Goal: Communication & Community: Answer question/provide support

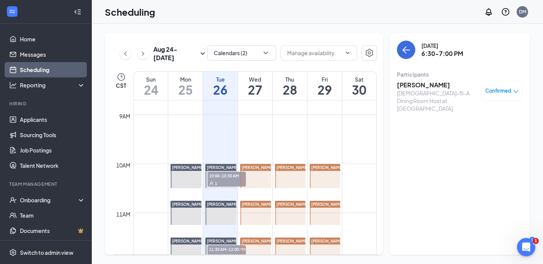
scroll to position [357, 0]
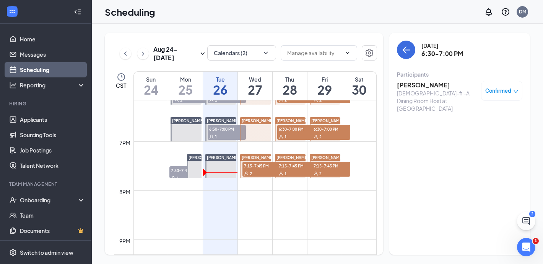
scroll to position [891, 0]
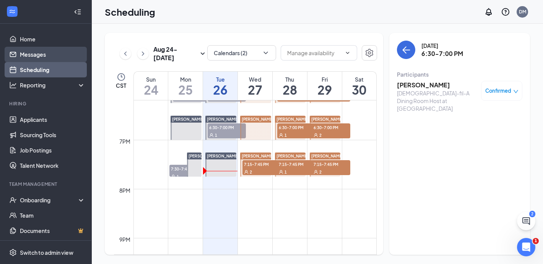
click at [46, 56] on link "Messages" at bounding box center [52, 54] width 65 height 15
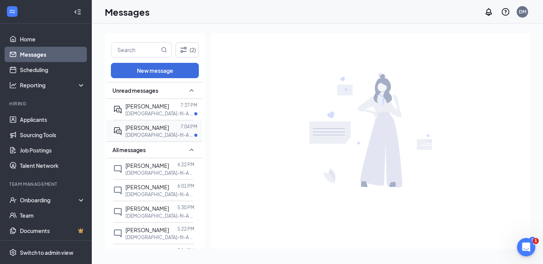
scroll to position [7, 0]
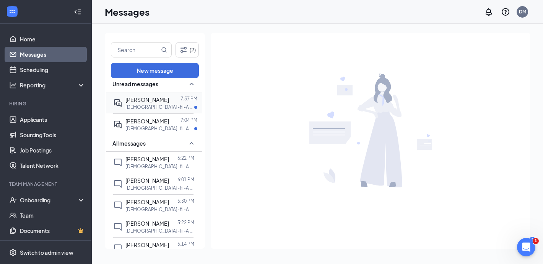
click at [176, 100] on div at bounding box center [174, 99] width 11 height 8
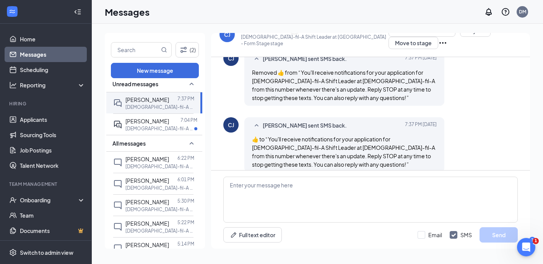
scroll to position [495, 0]
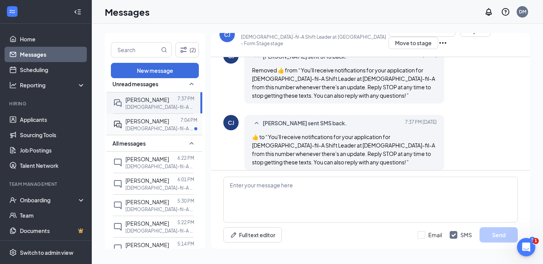
click at [148, 128] on p "Chick-fil-A Director at Avondale Haslet" at bounding box center [159, 128] width 69 height 7
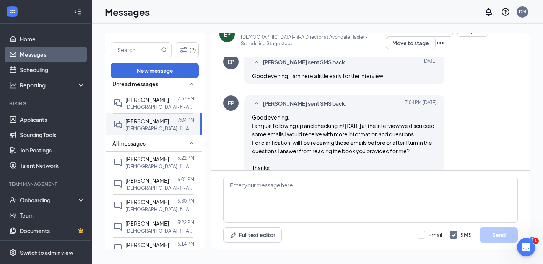
scroll to position [234, 0]
